Goal: Communication & Community: Ask a question

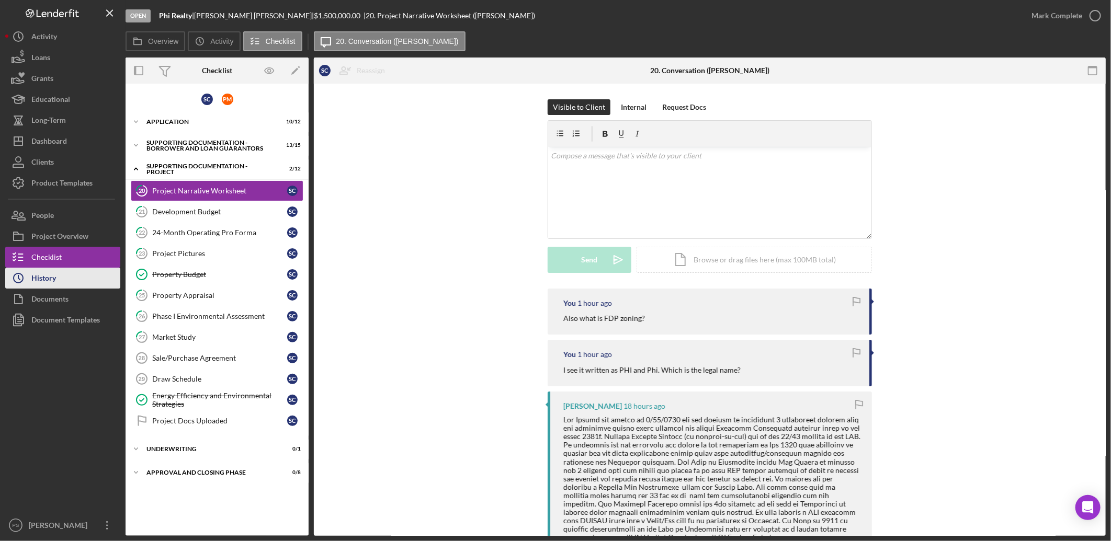
click at [81, 284] on button "Icon/History History" at bounding box center [62, 278] width 115 height 21
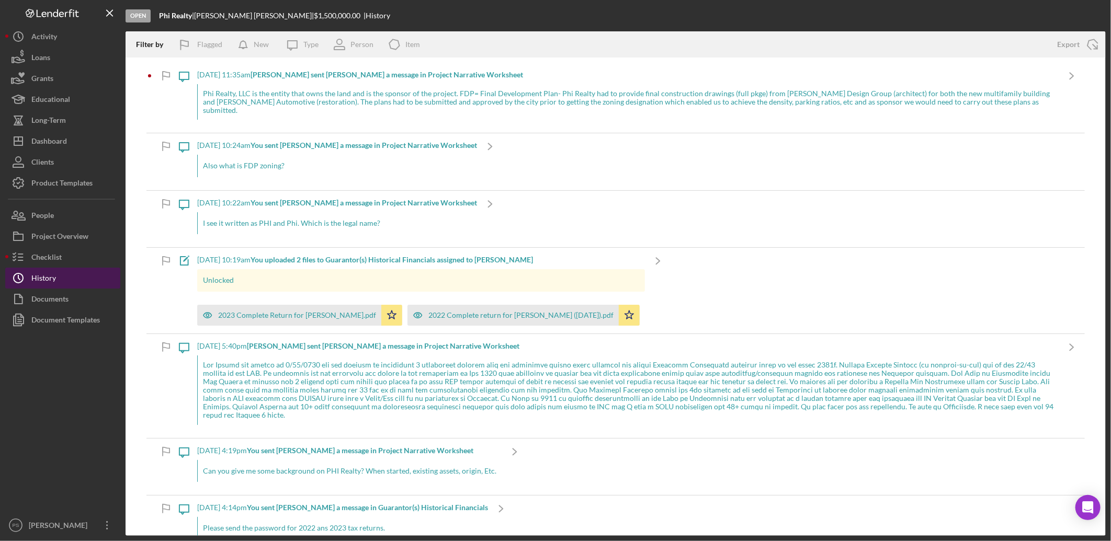
click at [86, 275] on button "Icon/History History" at bounding box center [62, 278] width 115 height 21
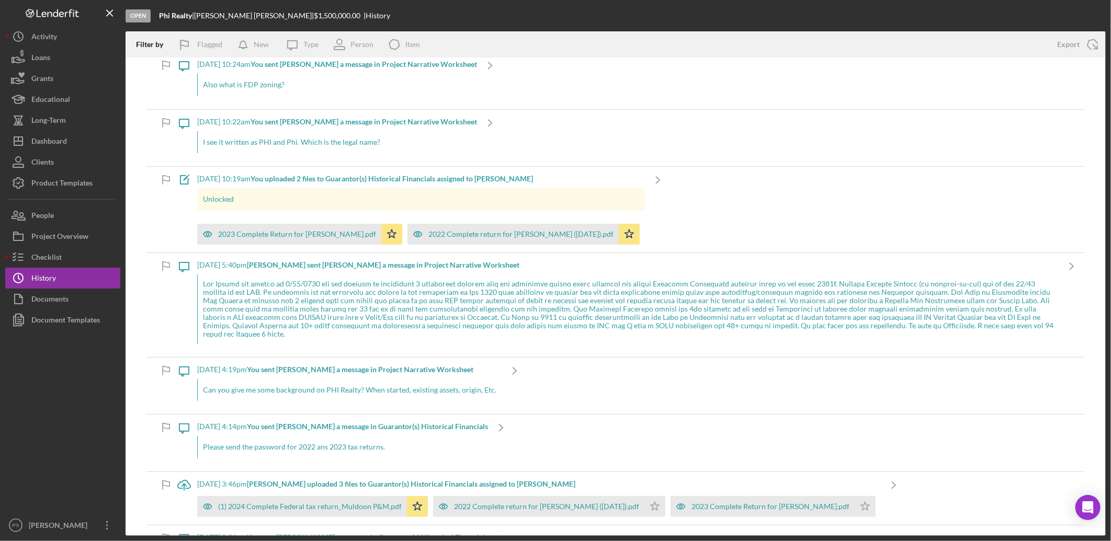
scroll to position [77, 0]
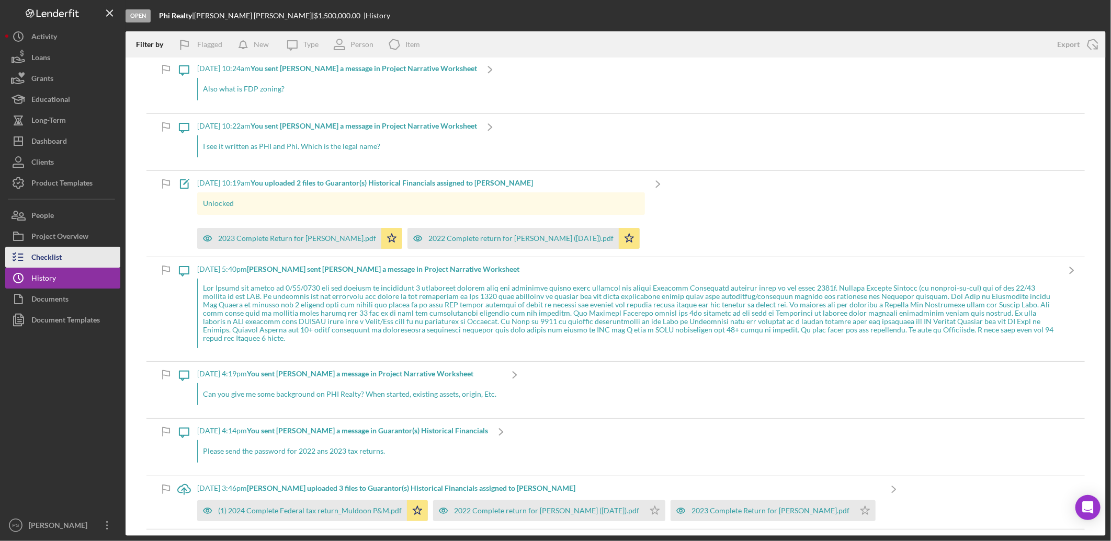
click at [89, 259] on button "Checklist" at bounding box center [62, 257] width 115 height 21
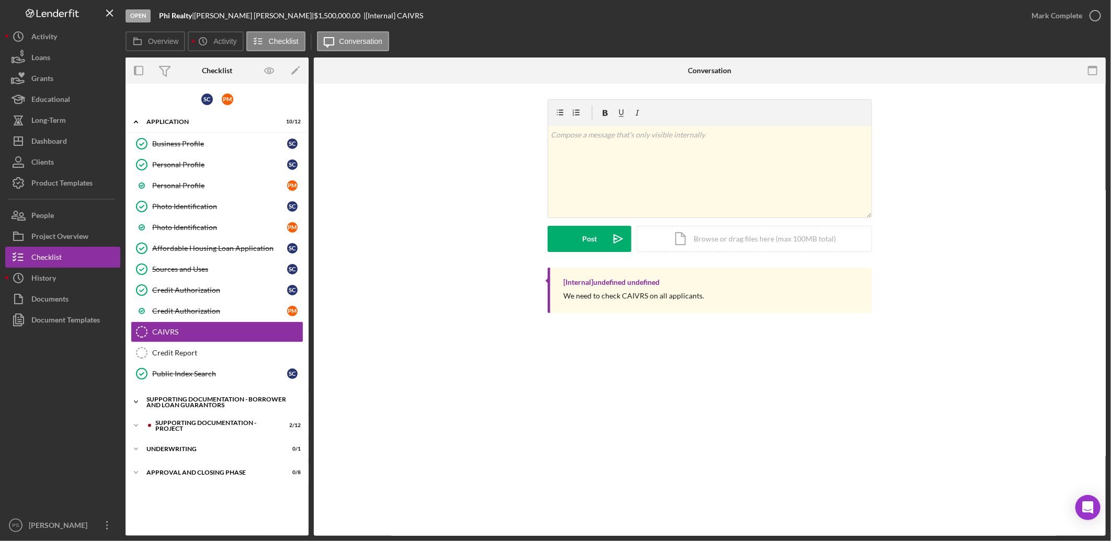
click at [136, 400] on icon "Icon/Expander" at bounding box center [136, 402] width 21 height 21
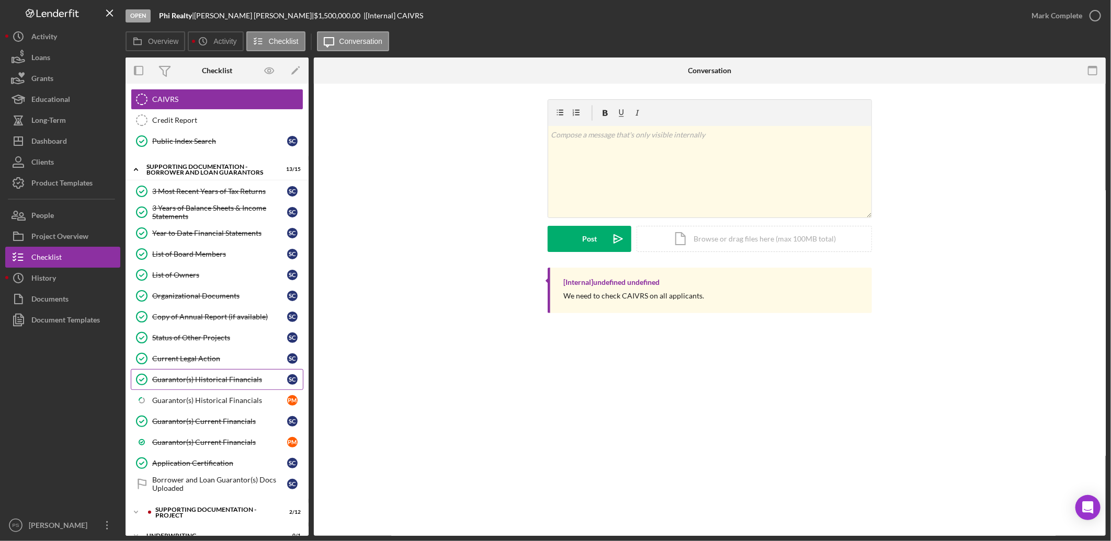
scroll to position [274, 0]
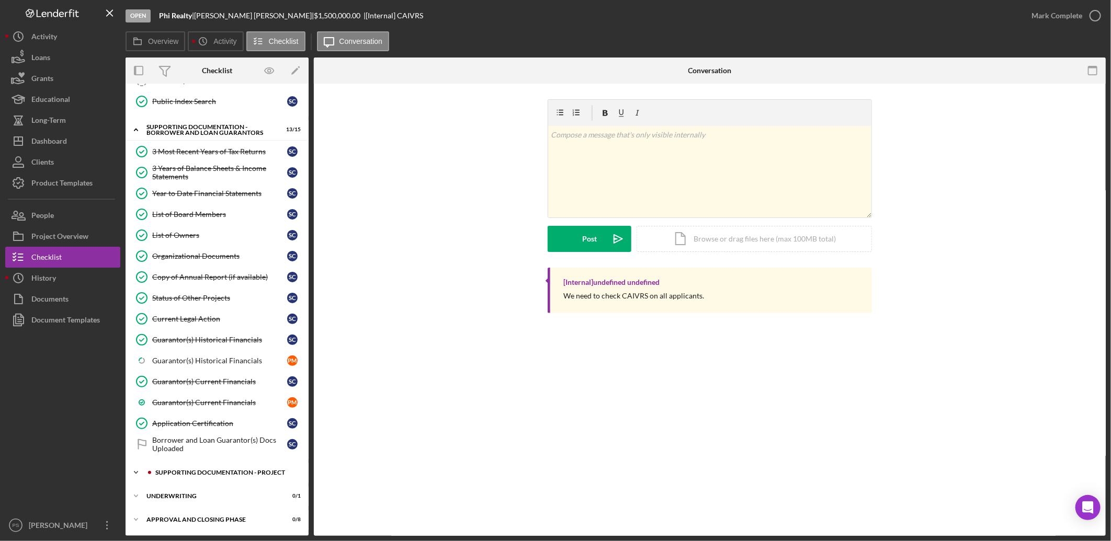
click at [139, 468] on icon "Icon/Expander" at bounding box center [136, 472] width 21 height 21
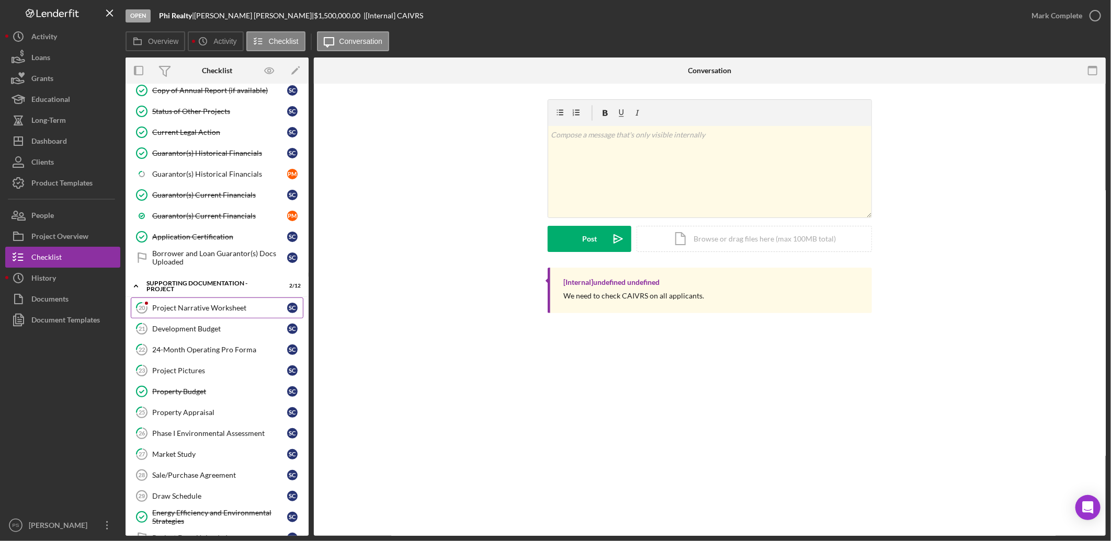
scroll to position [468, 0]
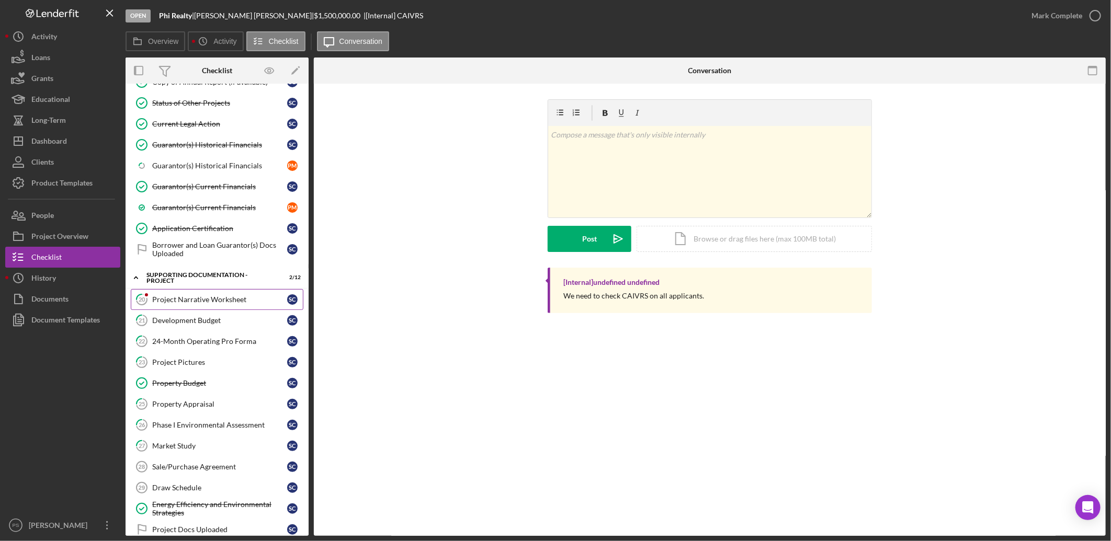
click at [232, 297] on link "20 Project Narrative Worksheet S C" at bounding box center [217, 299] width 173 height 21
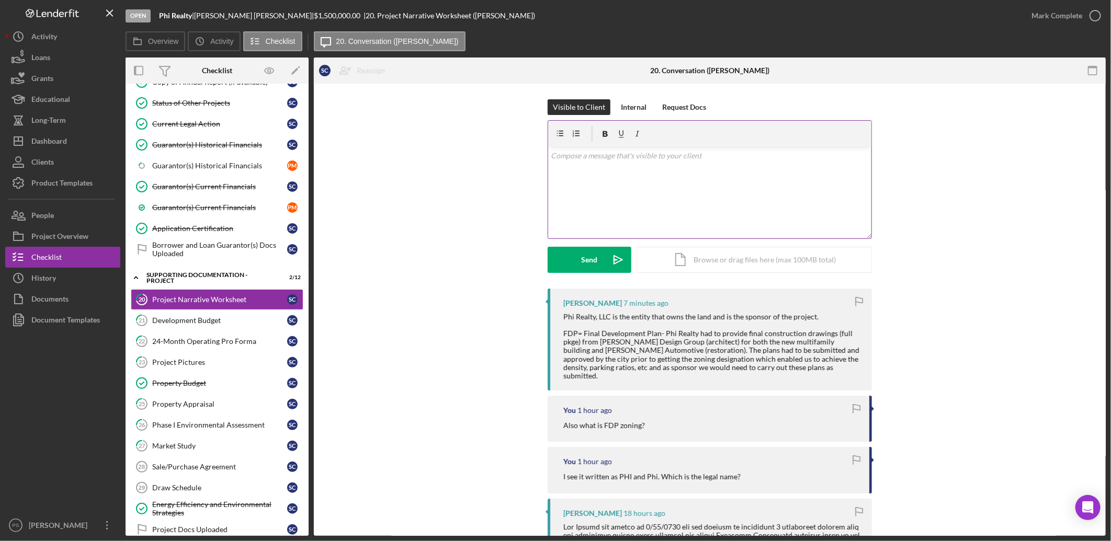
click at [587, 161] on p at bounding box center [710, 156] width 318 height 12
click at [618, 160] on p at bounding box center [710, 156] width 318 height 12
drag, startPoint x: 687, startPoint y: 156, endPoint x: 535, endPoint y: 159, distance: 152.3
click at [535, 159] on div "Visible to Client Internal Request Docs v Color teal Color pink Remove color Ad…" at bounding box center [710, 193] width 761 height 189
click at [74, 301] on button "Documents" at bounding box center [62, 299] width 115 height 21
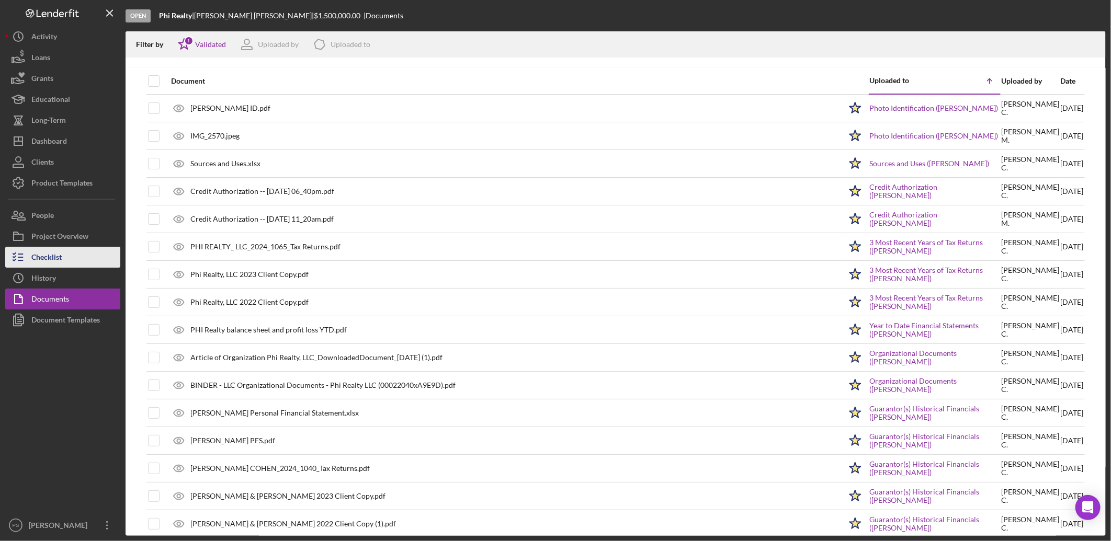
click at [74, 260] on button "Checklist" at bounding box center [62, 257] width 115 height 21
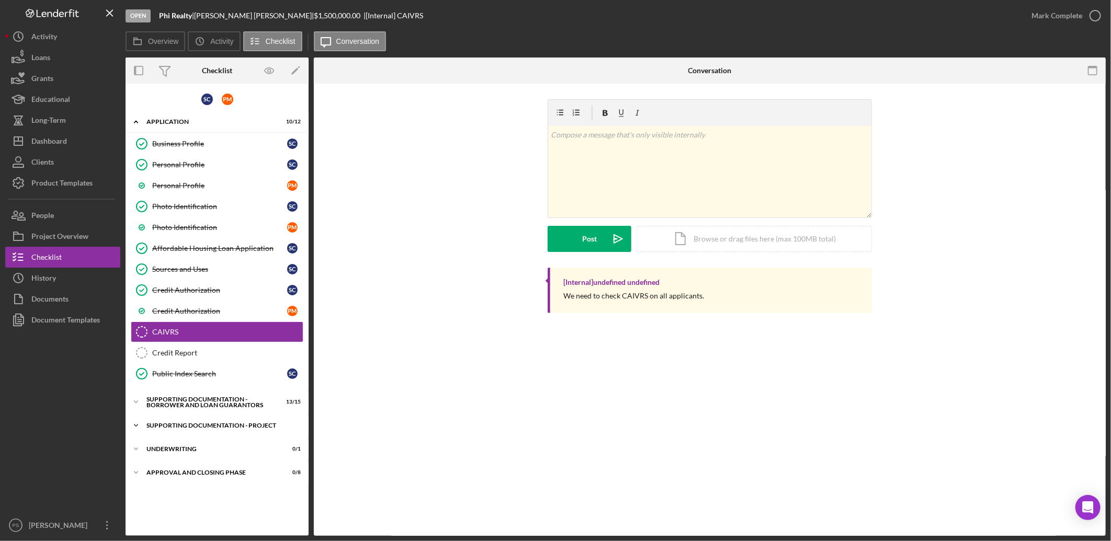
click at [138, 429] on icon "Icon/Expander" at bounding box center [136, 425] width 21 height 21
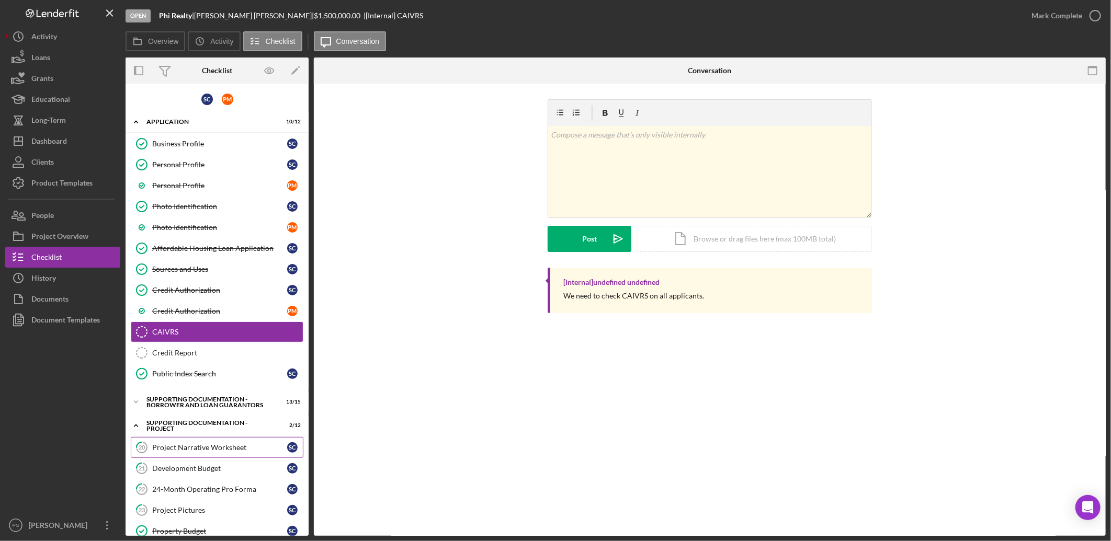
click at [170, 451] on div "Project Narrative Worksheet" at bounding box center [219, 448] width 135 height 8
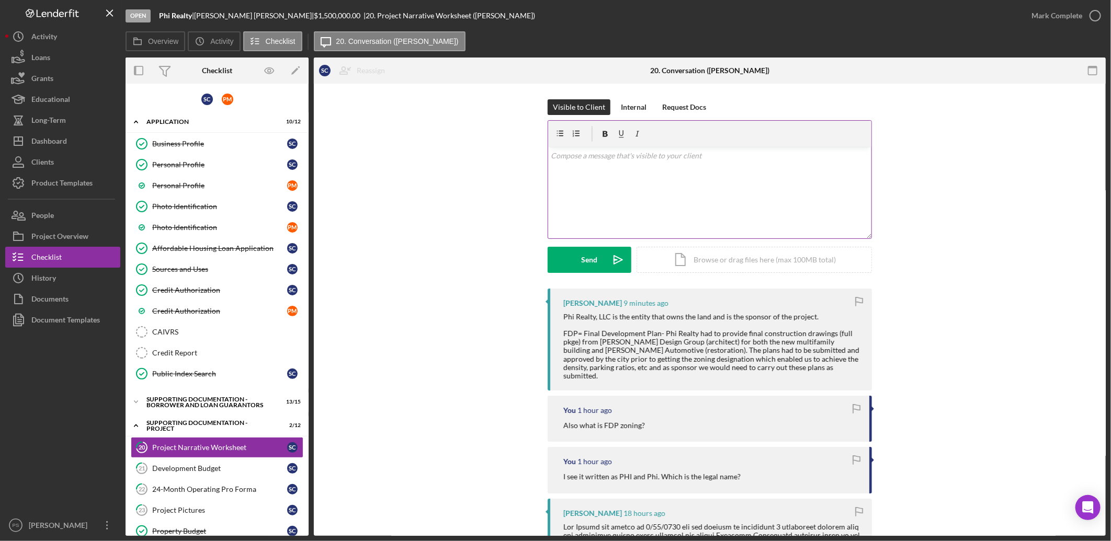
click at [631, 170] on div "v Color teal Color pink Remove color Add row above Add row below Add column bef…" at bounding box center [709, 193] width 323 height 92
click at [598, 257] on button "Send Icon/icon-invite-send" at bounding box center [590, 260] width 84 height 26
